Goal: Information Seeking & Learning: Learn about a topic

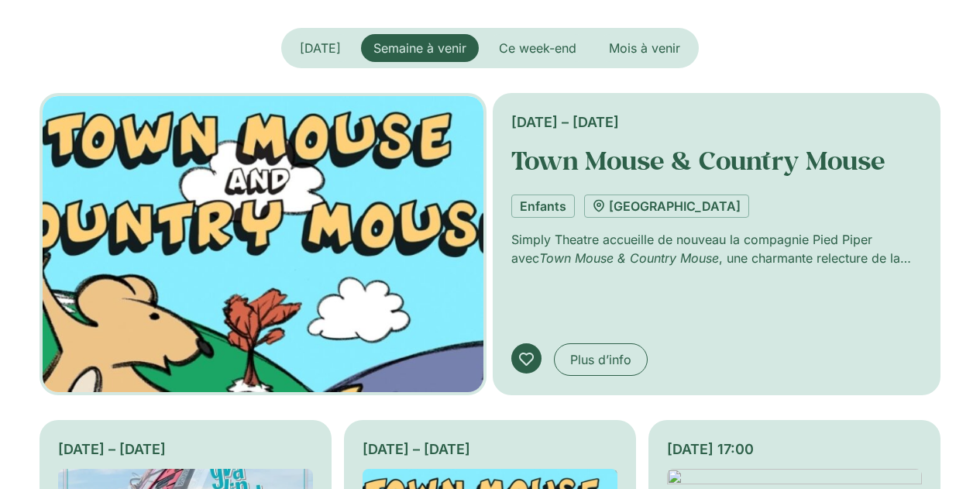
scroll to position [342, 0]
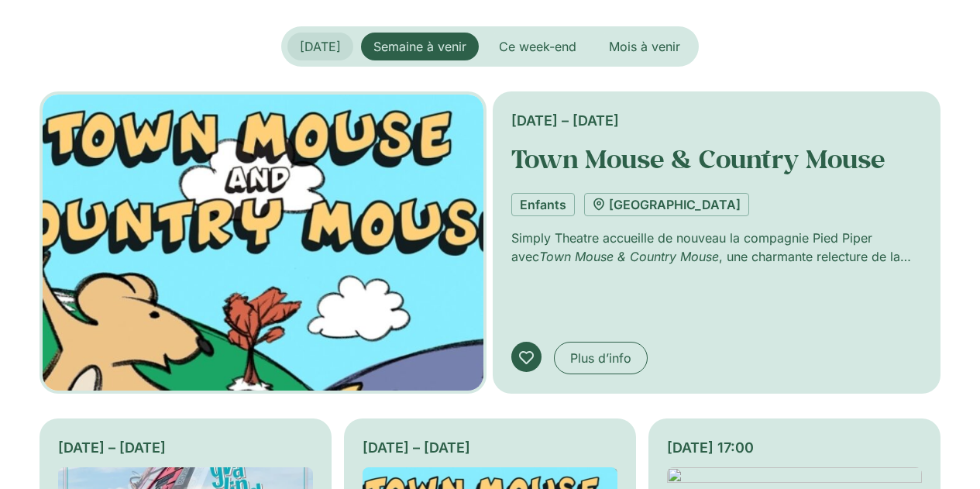
click at [324, 50] on span "Aujourd’hui" at bounding box center [320, 46] width 41 height 15
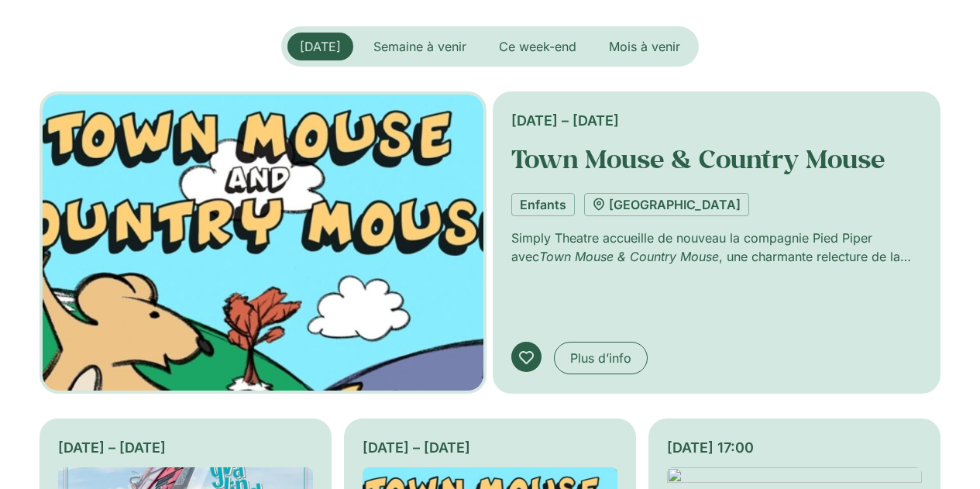
click at [308, 50] on span "Aujourd’hui" at bounding box center [320, 46] width 41 height 15
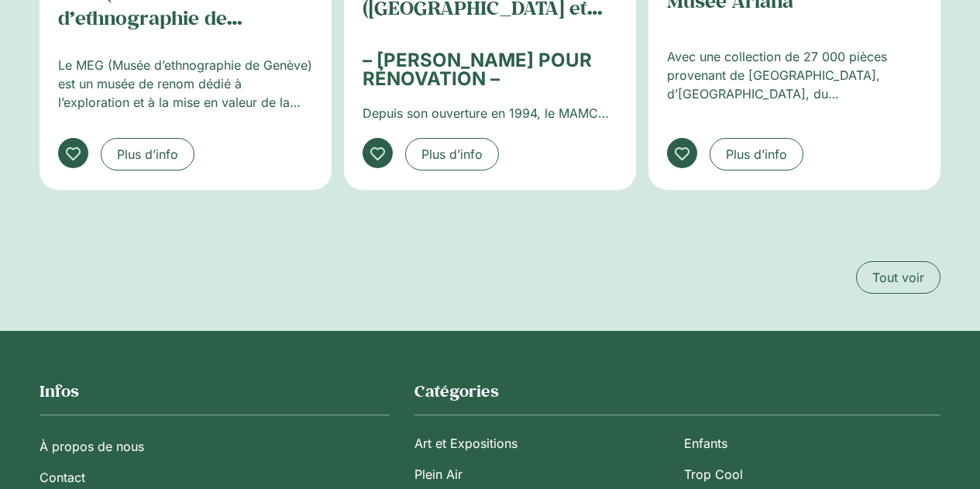
scroll to position [2757, 0]
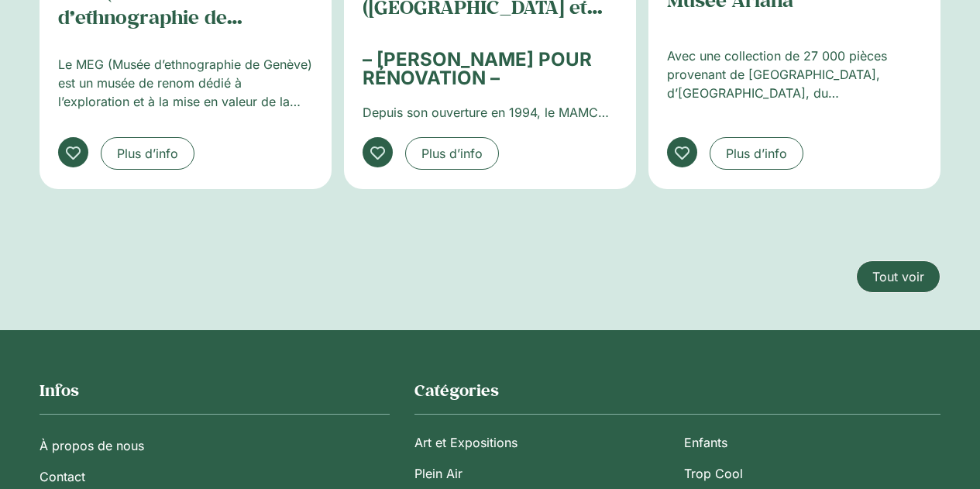
click at [906, 267] on span "Tout voir" at bounding box center [898, 276] width 52 height 19
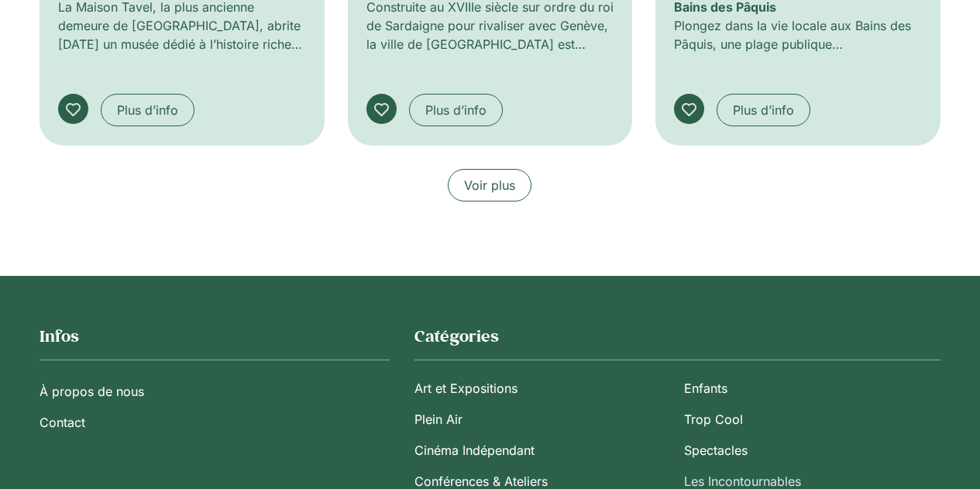
scroll to position [1097, 0]
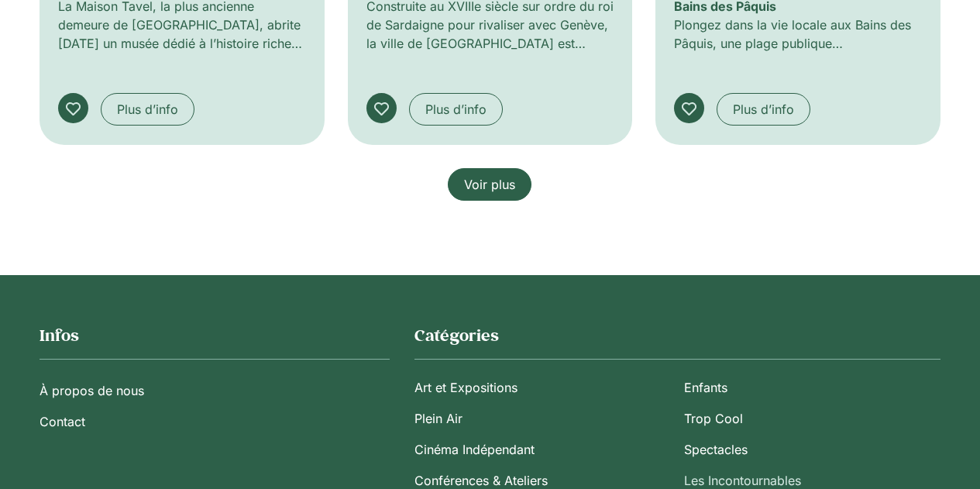
click at [497, 186] on span "Voir plus" at bounding box center [489, 184] width 51 height 19
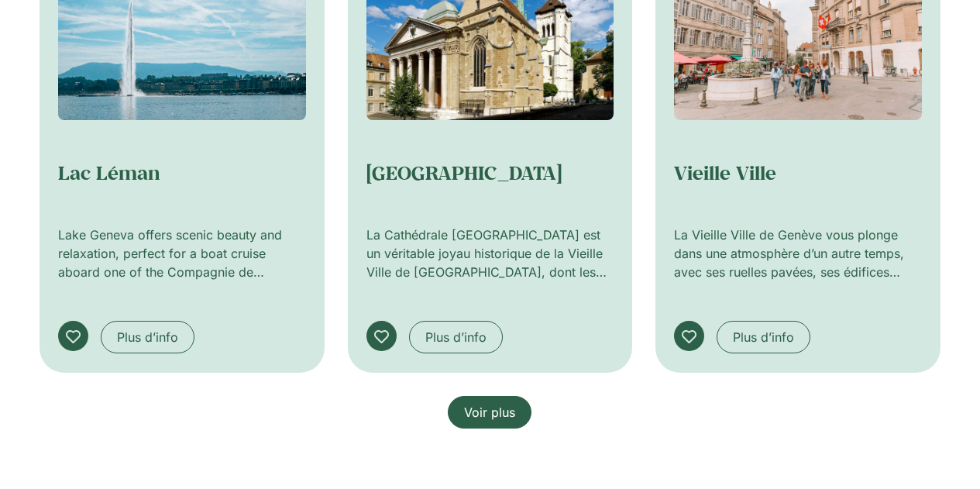
scroll to position [1811, 0]
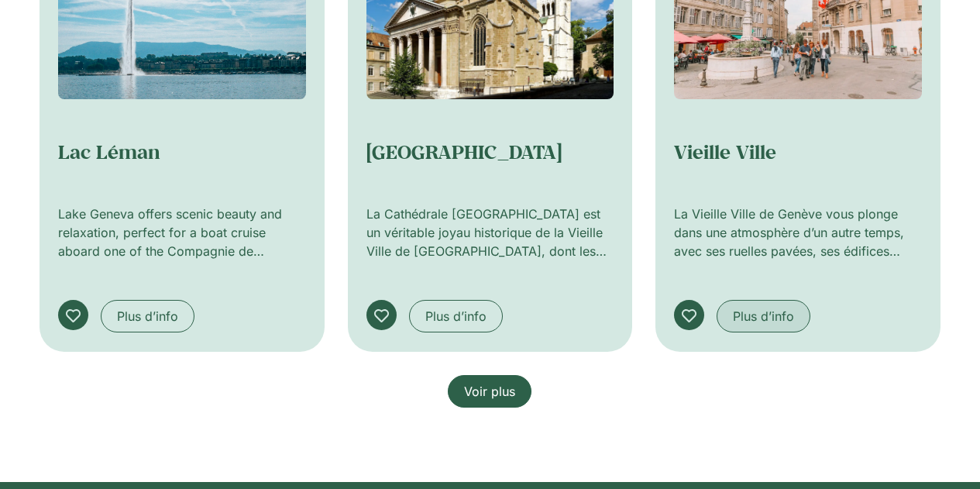
click at [758, 321] on span "Plus d’info" at bounding box center [763, 316] width 61 height 19
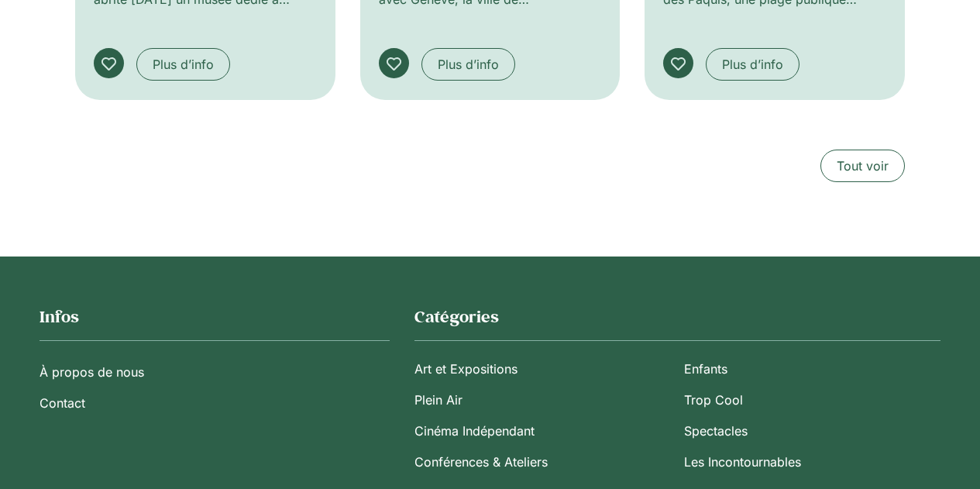
scroll to position [1556, 0]
click at [862, 166] on span "Tout voir" at bounding box center [863, 165] width 52 height 19
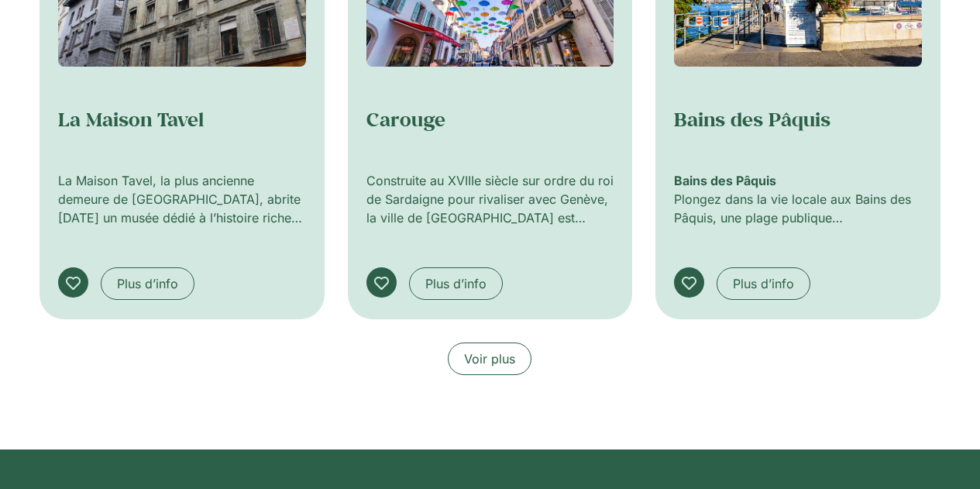
scroll to position [923, 0]
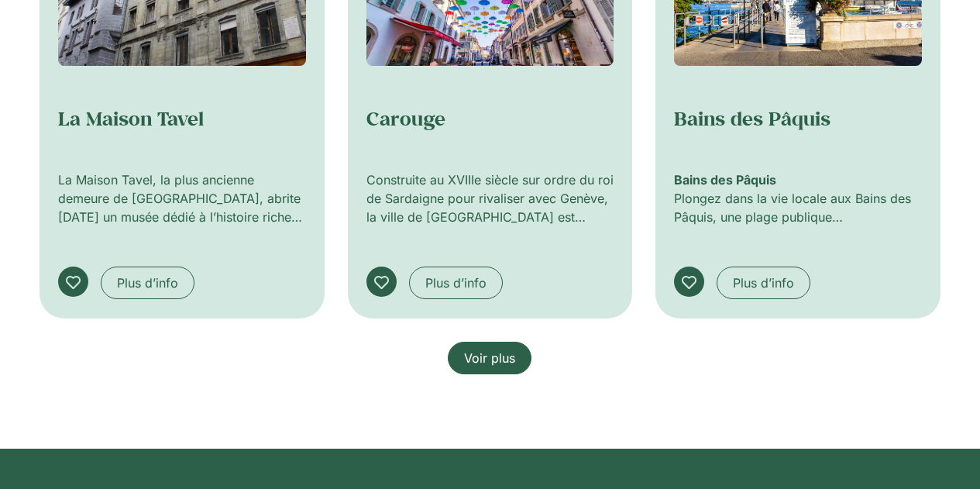
click at [503, 373] on link "Voir plus" at bounding box center [490, 358] width 84 height 33
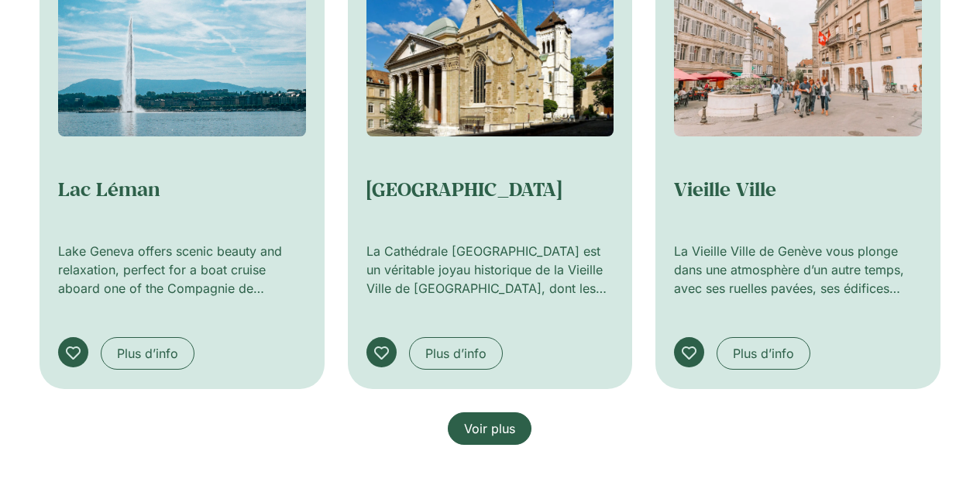
scroll to position [1776, 0]
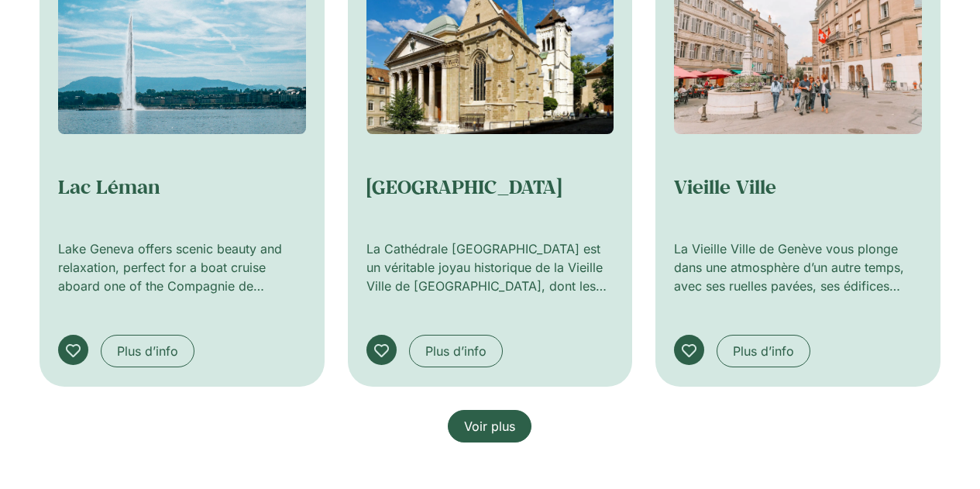
click at [512, 419] on span "Voir plus" at bounding box center [489, 426] width 51 height 19
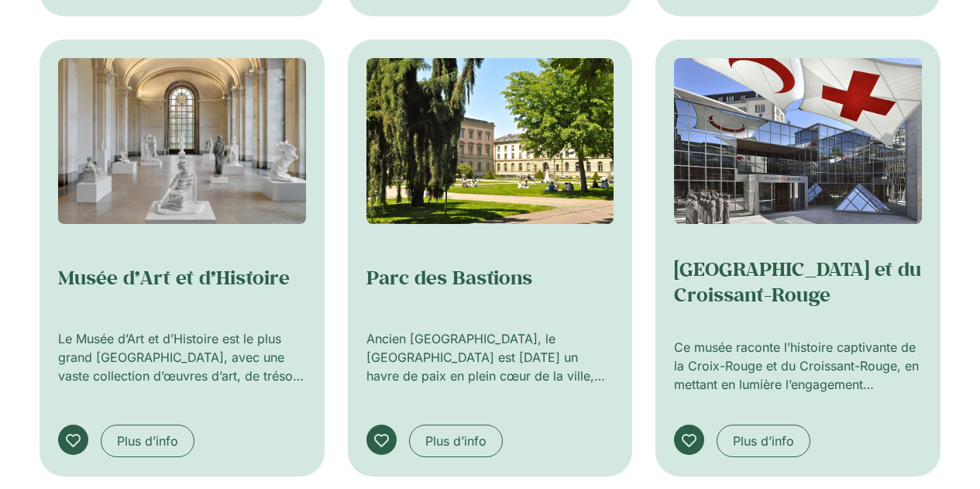
scroll to position [1236, 0]
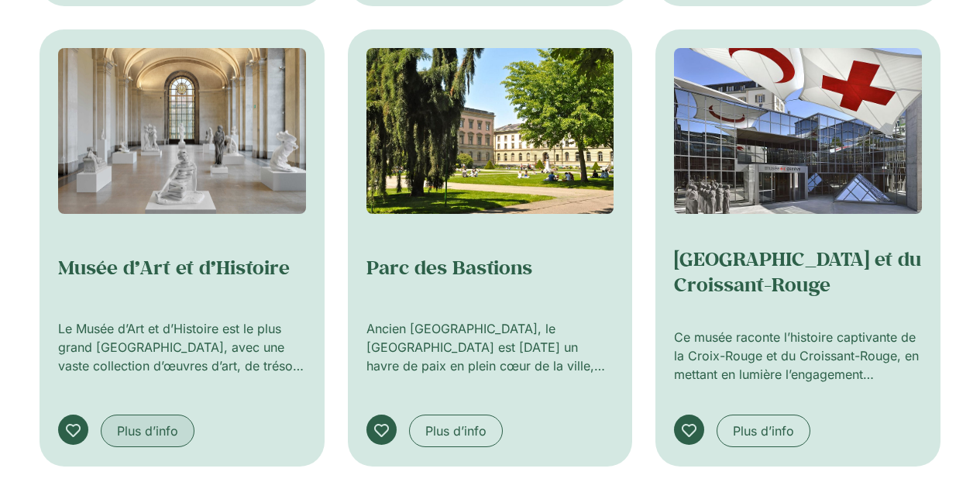
click at [156, 435] on span "Plus d’info" at bounding box center [147, 430] width 61 height 19
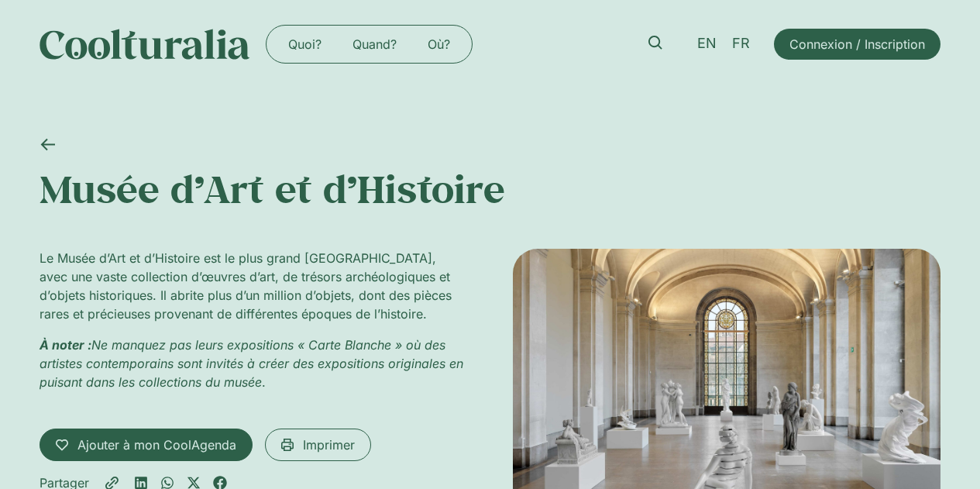
scroll to position [4, 0]
